Goal: Register for event/course

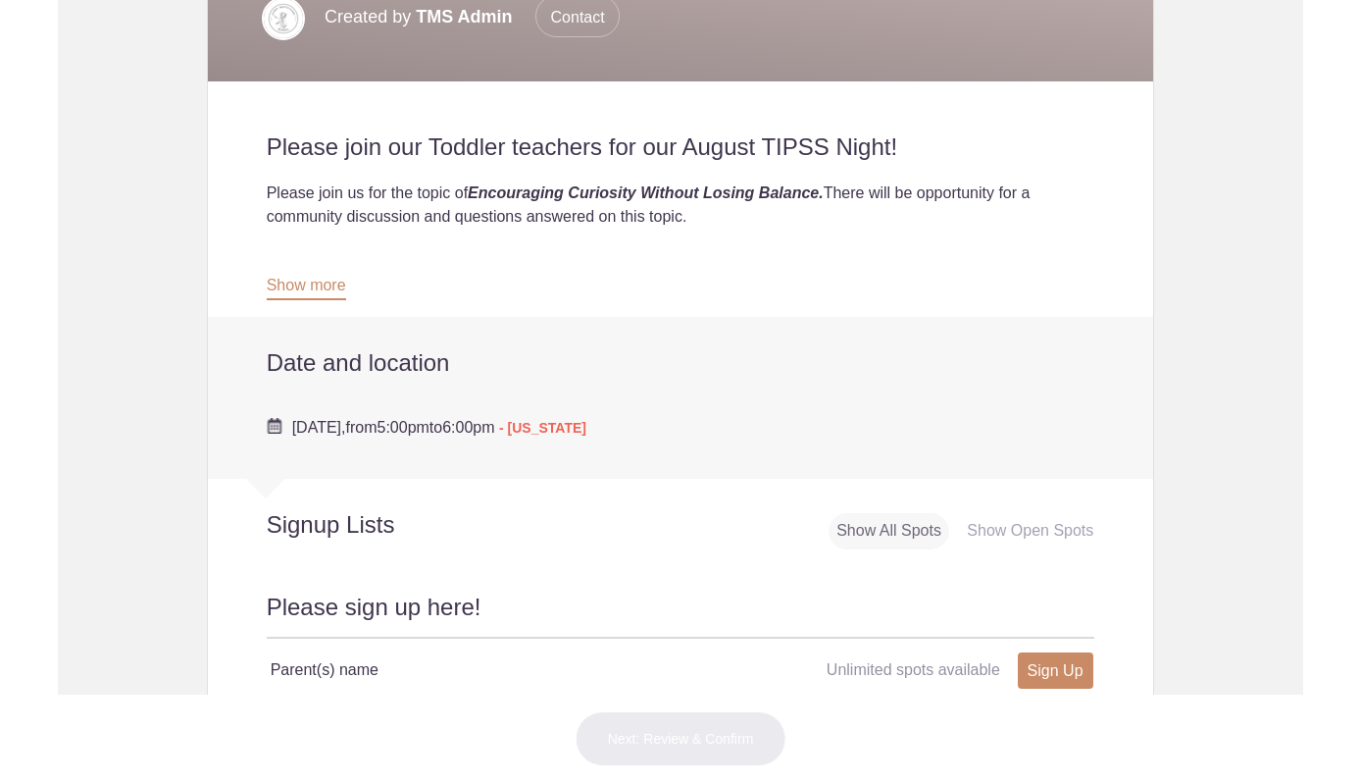
scroll to position [391, 0]
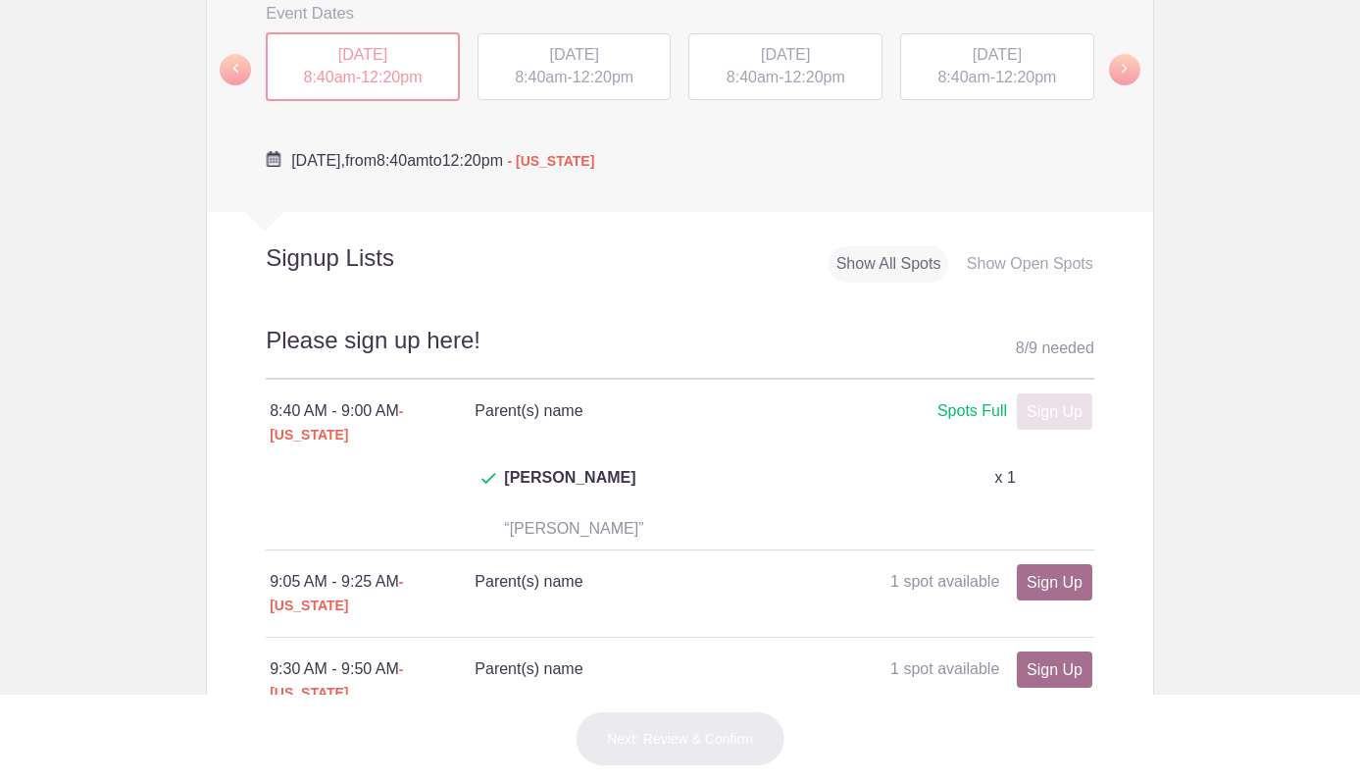
scroll to position [745, 0]
click at [636, 98] on div "TUE, Sep 16, 2025 8:40am - 12:20pm" at bounding box center [575, 64] width 194 height 67
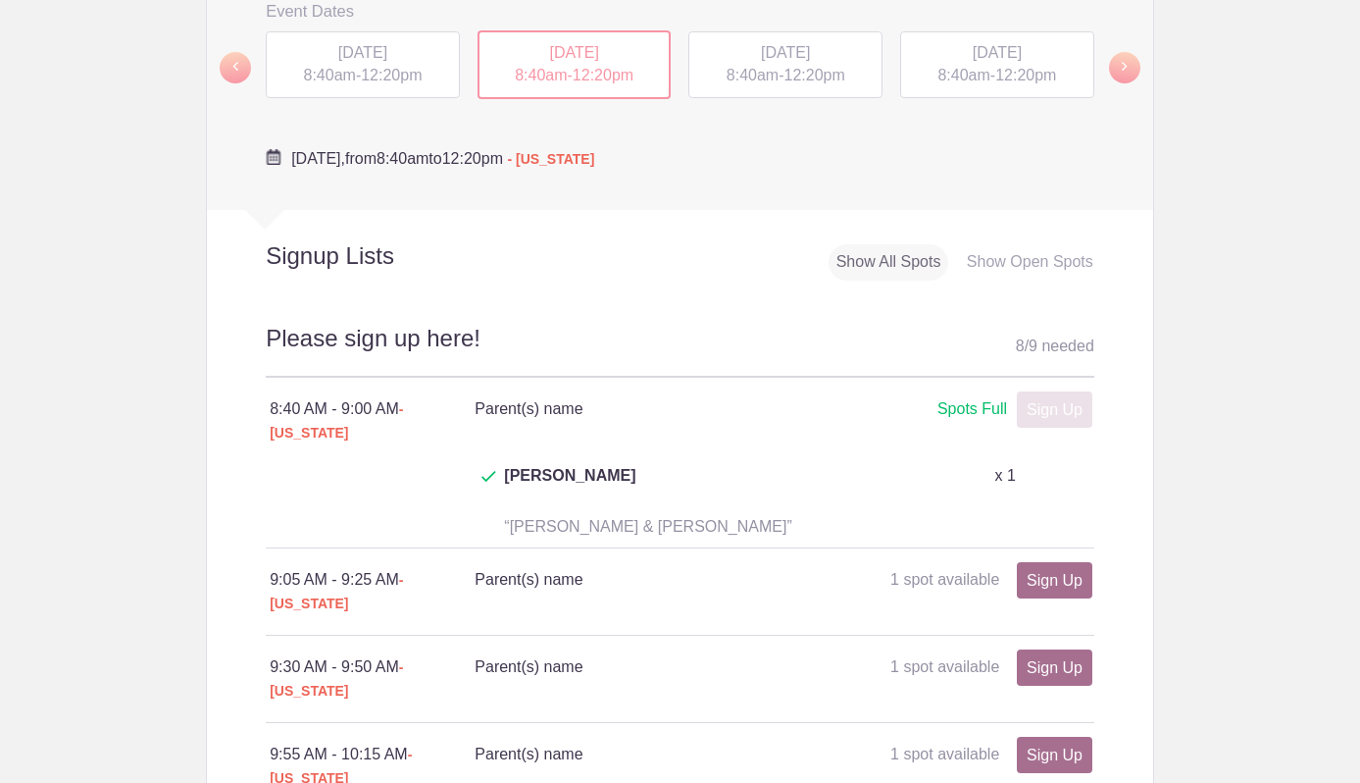
click at [1060, 98] on div "THU, Sep 18, 2025 8:40am - 12:20pm" at bounding box center [997, 64] width 194 height 67
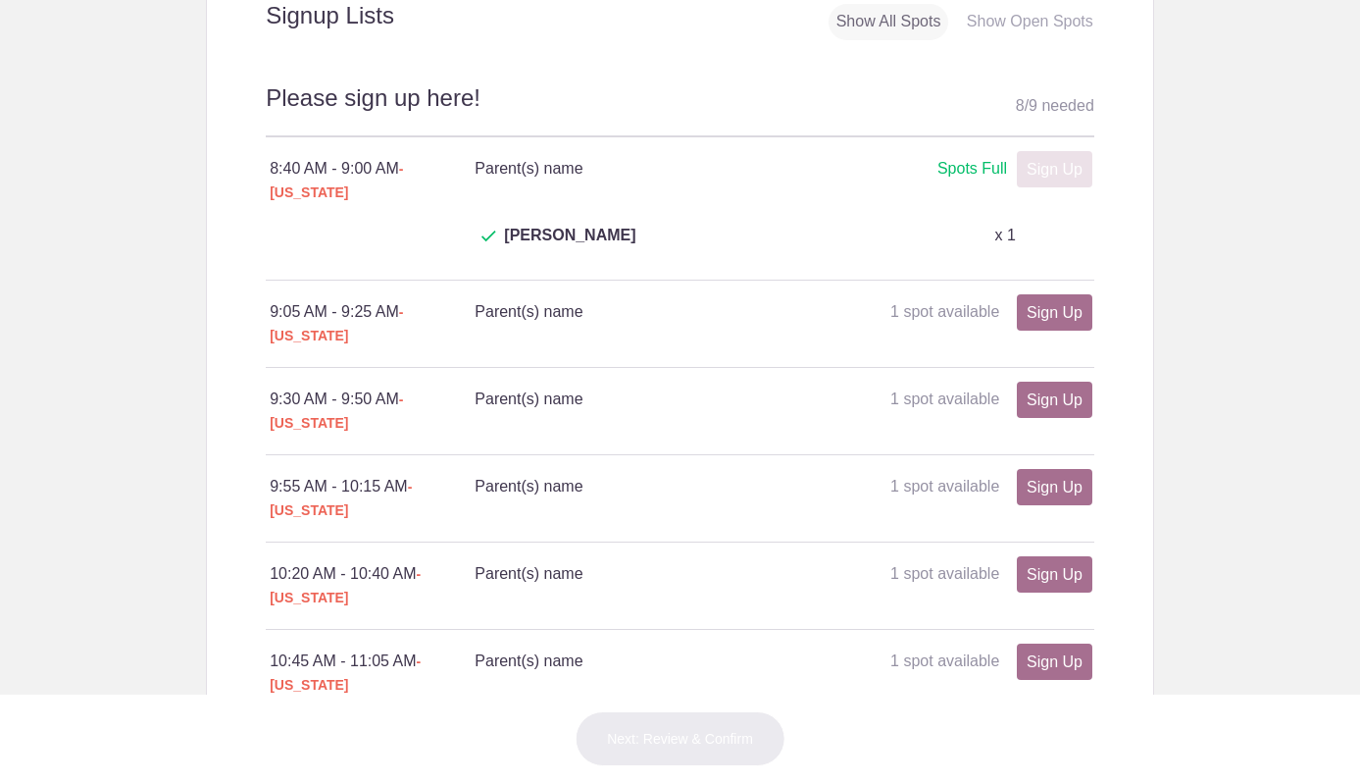
scroll to position [989, 0]
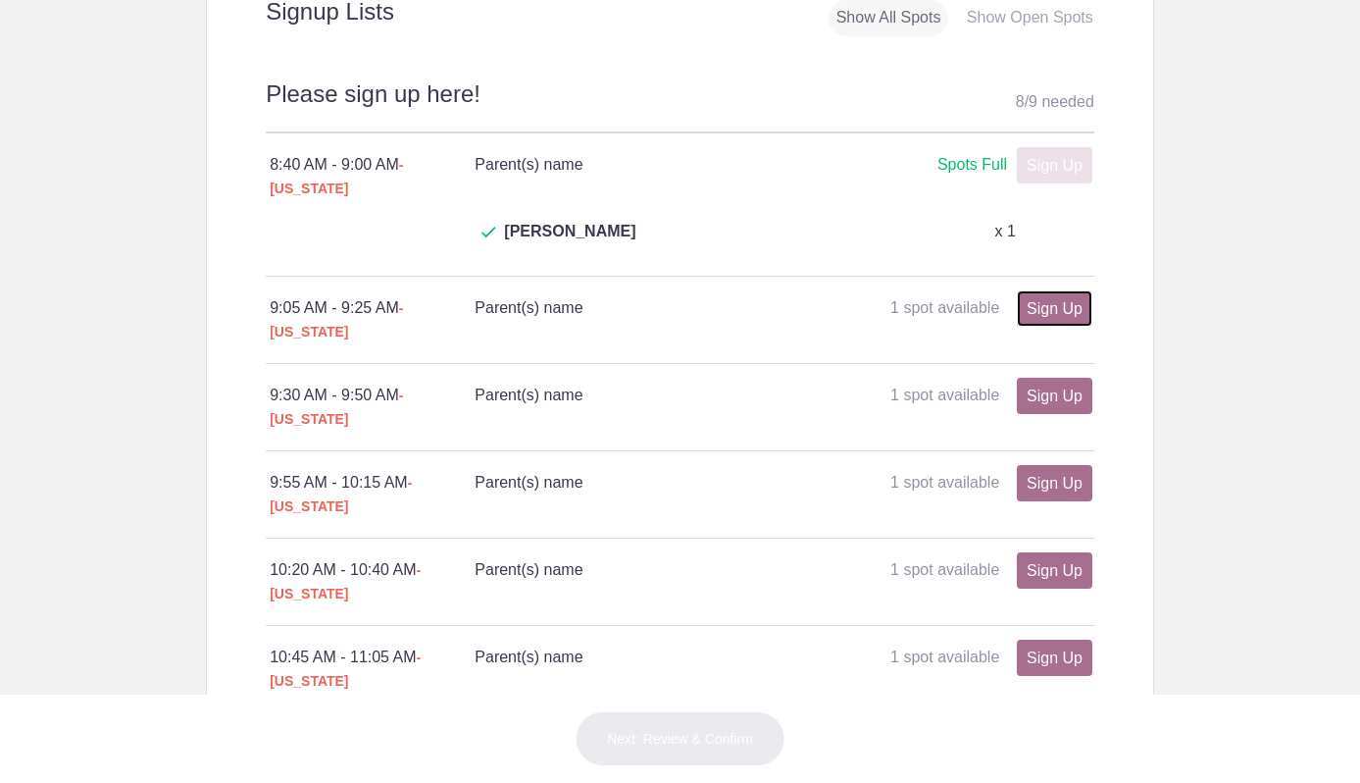
click at [1051, 323] on link "Sign Up" at bounding box center [1055, 308] width 76 height 36
type input "1"
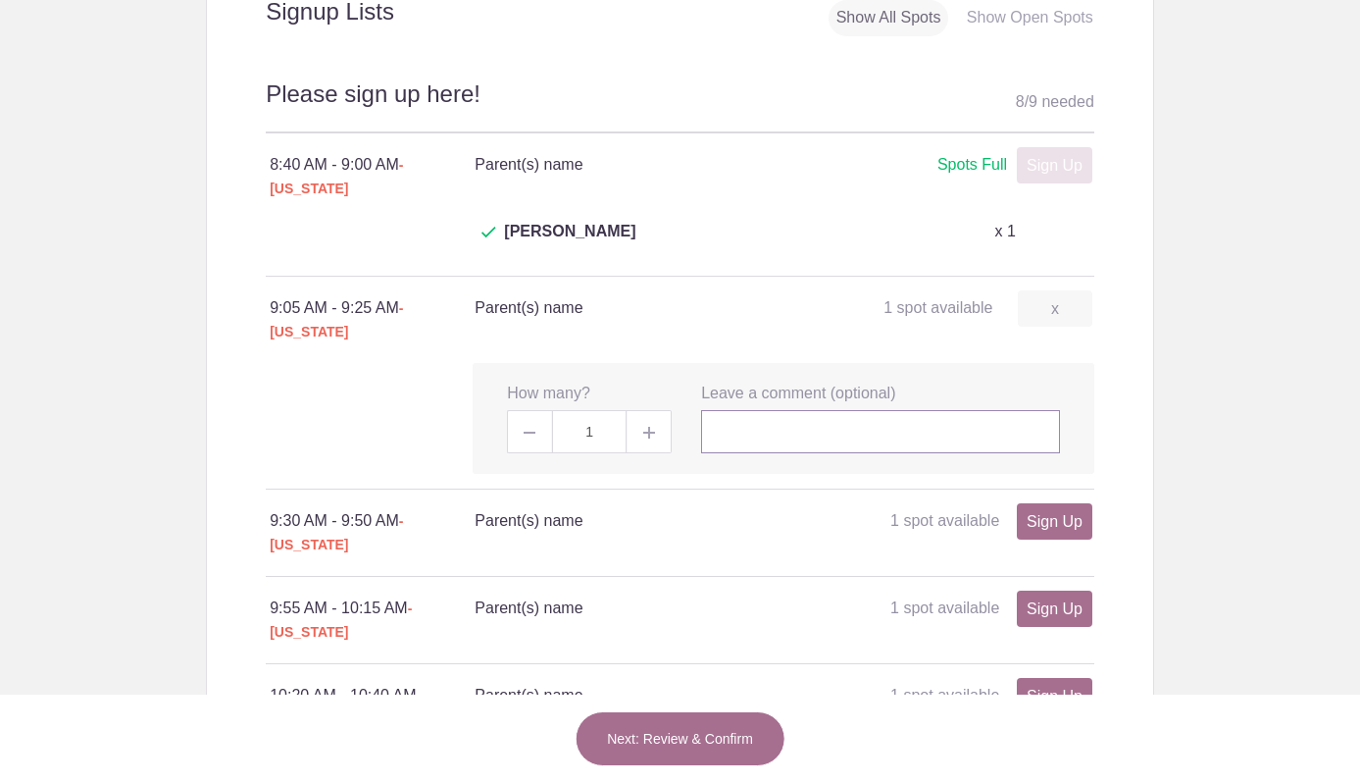
click at [775, 430] on input "text" at bounding box center [880, 431] width 359 height 43
click at [652, 444] on span at bounding box center [650, 431] width 44 height 43
click at [764, 432] on input "Ro" at bounding box center [880, 431] width 359 height 43
type input "Steven & Caty Chicoine"
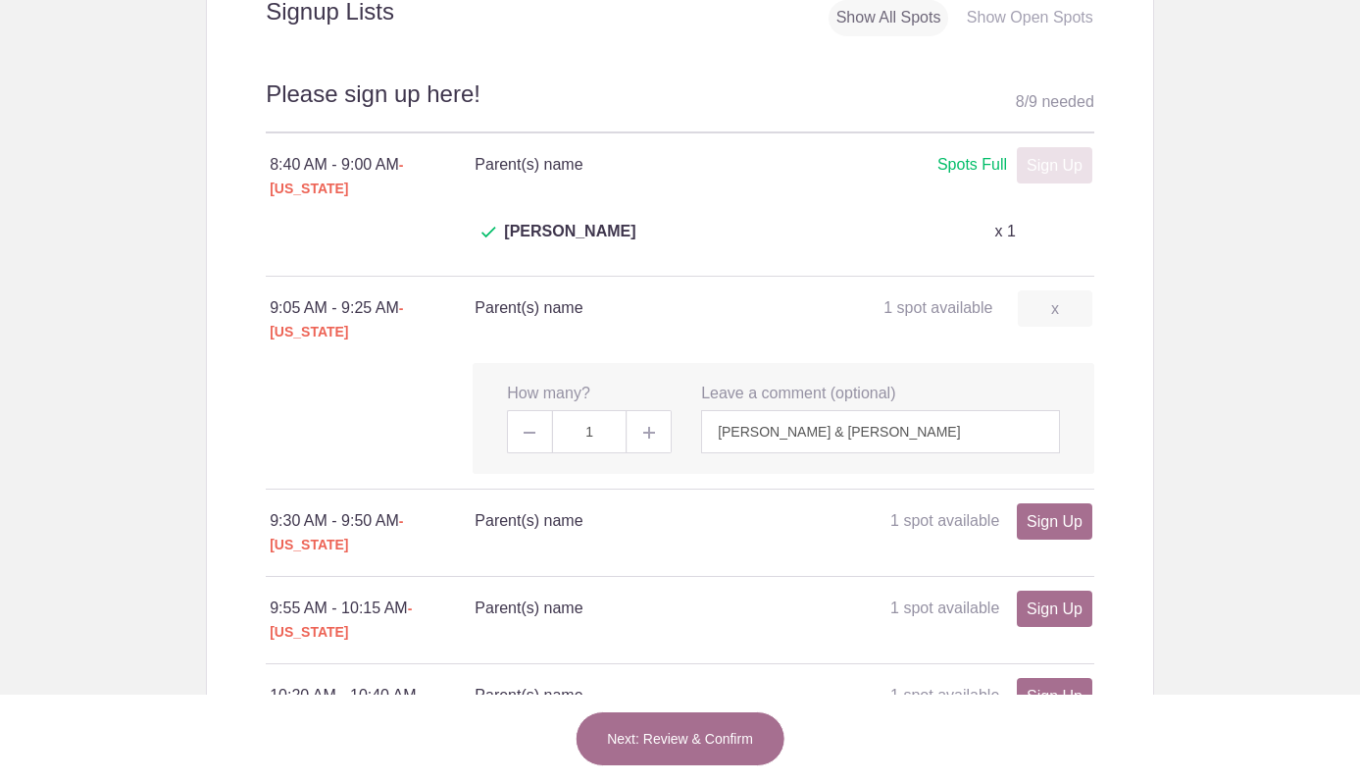
click at [657, 442] on span at bounding box center [650, 431] width 44 height 43
click at [643, 442] on span at bounding box center [650, 431] width 44 height 43
click at [648, 438] on img at bounding box center [649, 433] width 12 height 12
click at [523, 438] on span at bounding box center [529, 431] width 44 height 43
click at [632, 433] on span at bounding box center [650, 431] width 44 height 43
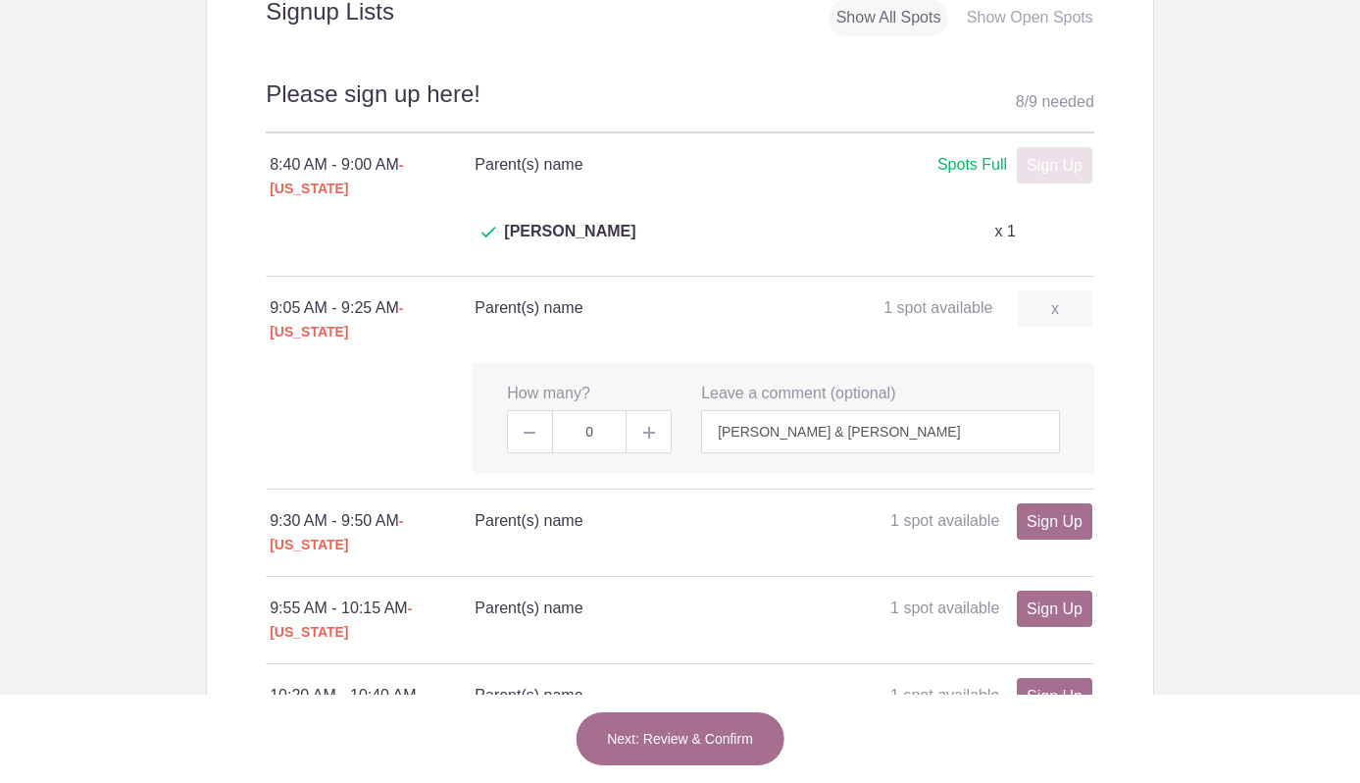
type input "1"
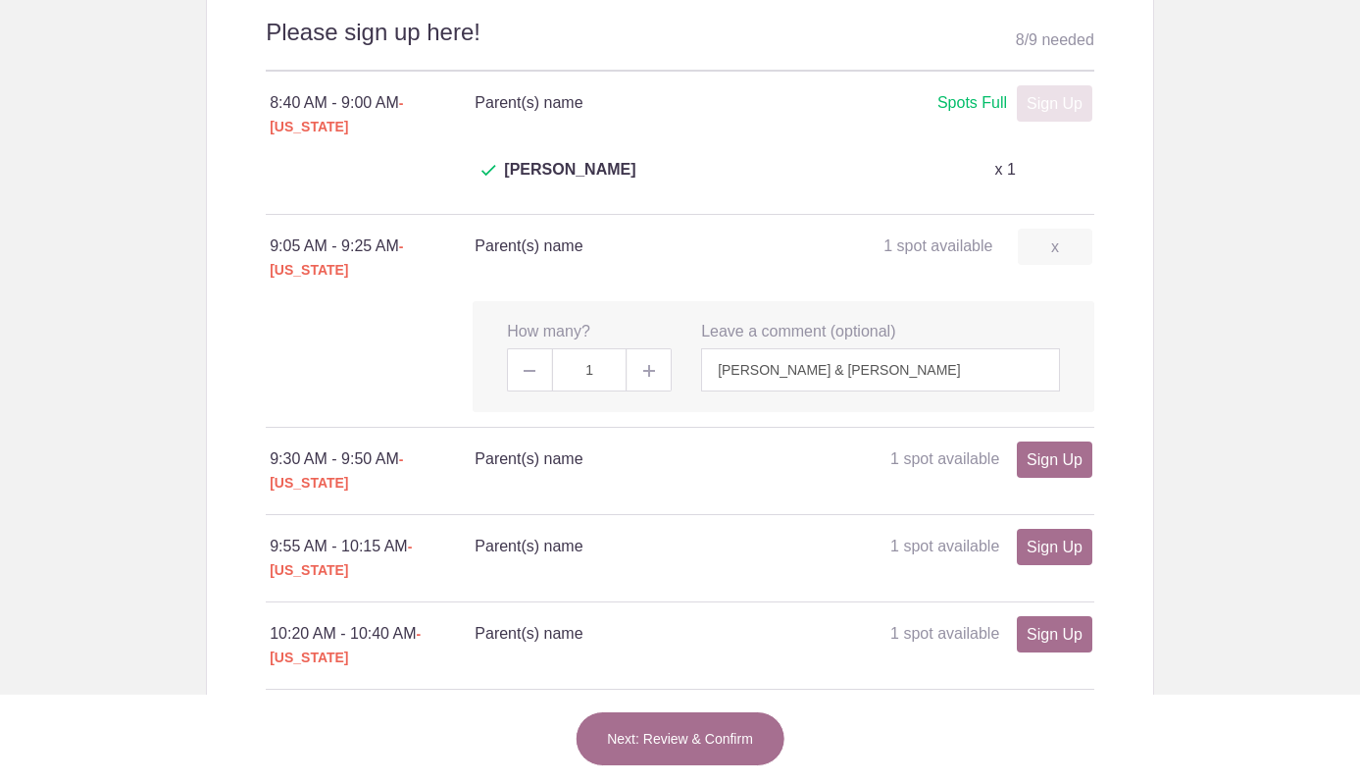
scroll to position [1061, 0]
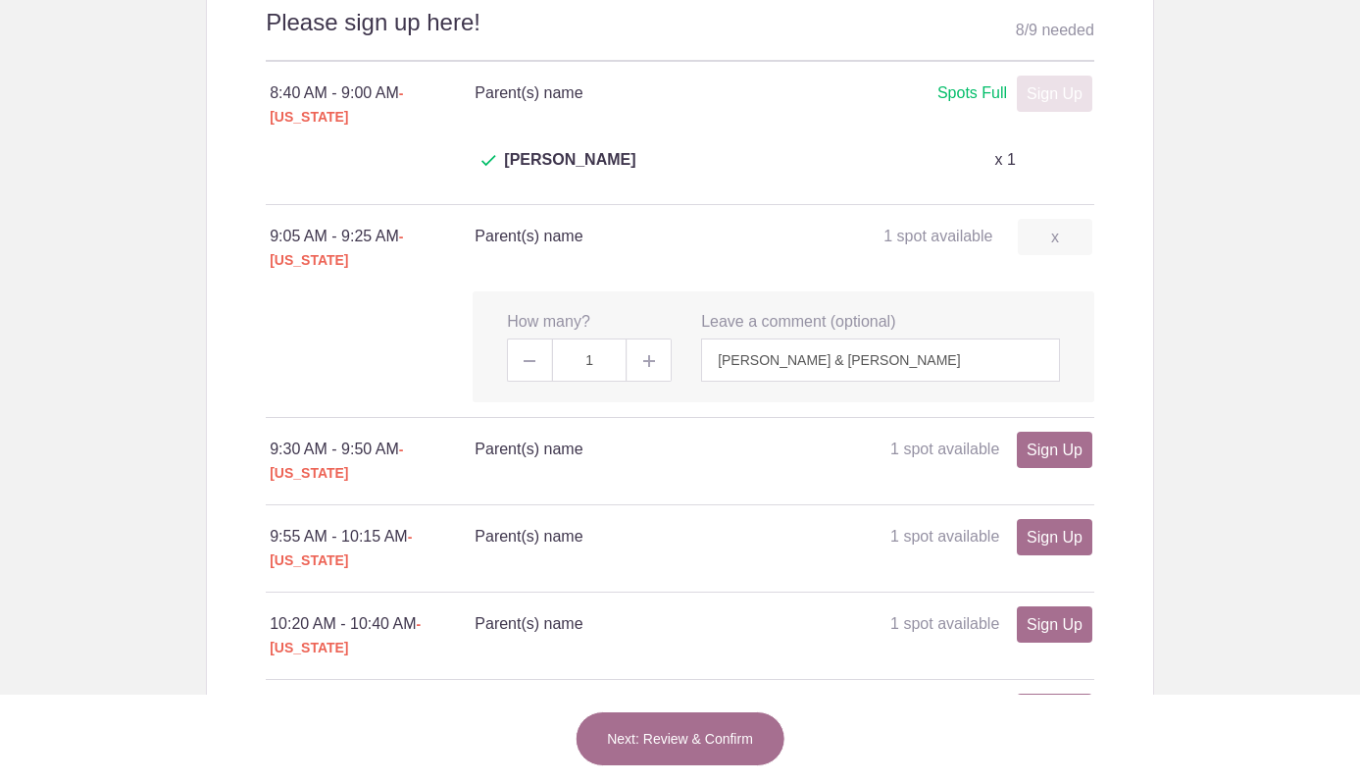
click at [686, 735] on button "Next: Review & Confirm" at bounding box center [680, 738] width 211 height 55
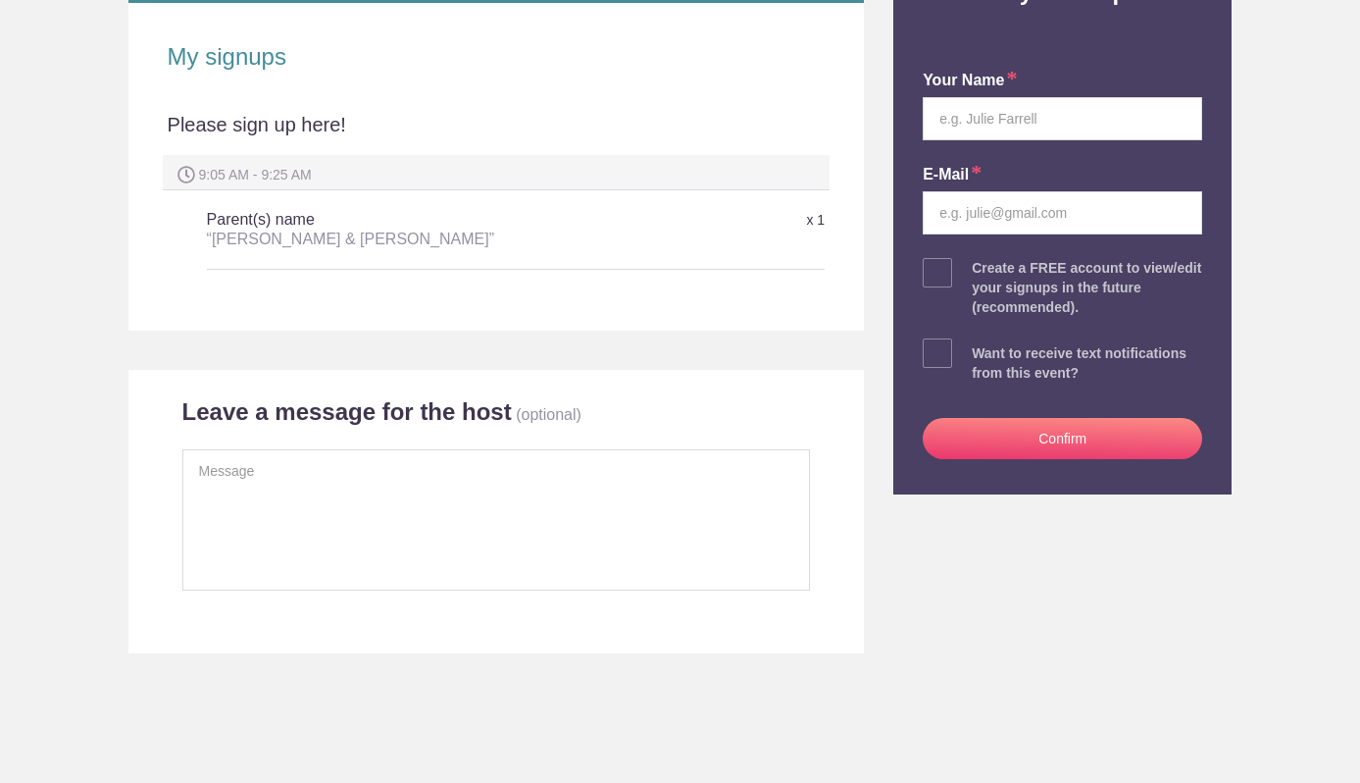
scroll to position [364, 0]
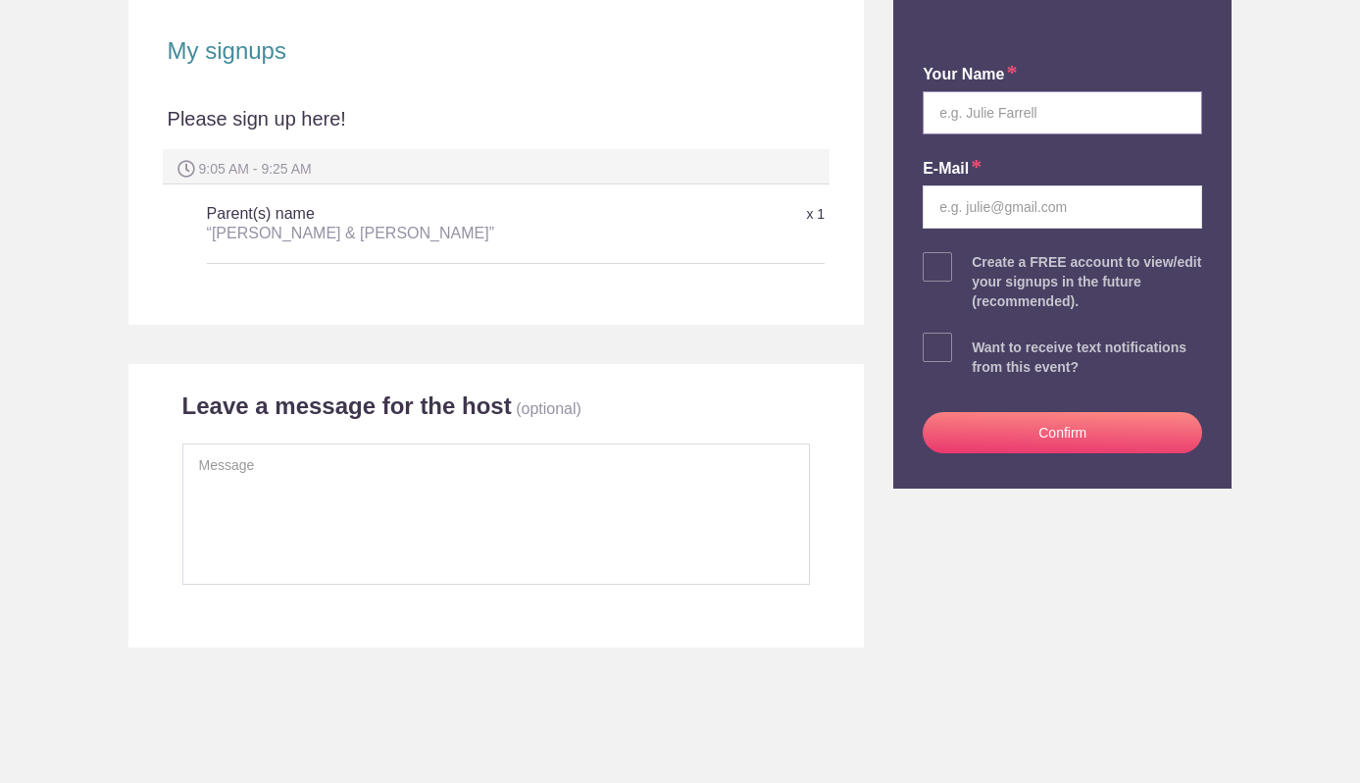
click at [1044, 117] on input "text" at bounding box center [1062, 112] width 279 height 43
type input "Catherine H Chicoine"
type input "chicoine.caty@gmail.com"
click at [1077, 436] on button "Confirm" at bounding box center [1062, 432] width 279 height 41
